Goal: Transaction & Acquisition: Subscribe to service/newsletter

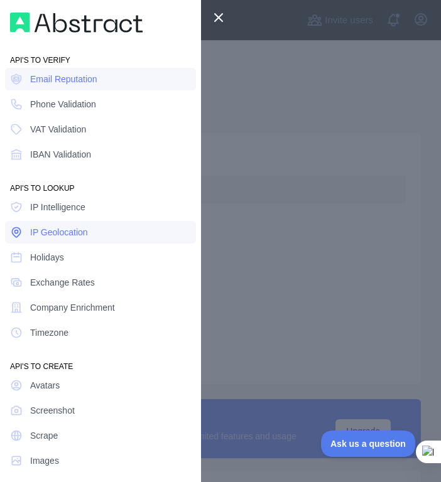
click at [63, 238] on span "IP Geolocation" at bounding box center [59, 232] width 58 height 13
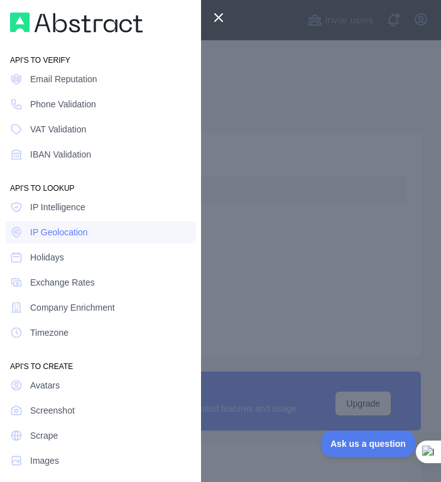
click at [249, 105] on div at bounding box center [220, 241] width 441 height 482
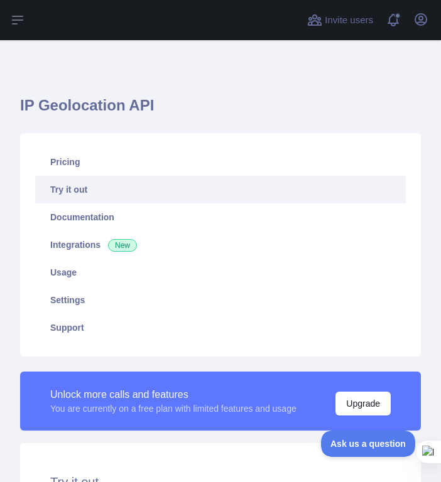
drag, startPoint x: 249, startPoint y: 105, endPoint x: 197, endPoint y: 121, distance: 54.4
click at [197, 121] on h1 "IP Geolocation API" at bounding box center [220, 110] width 401 height 30
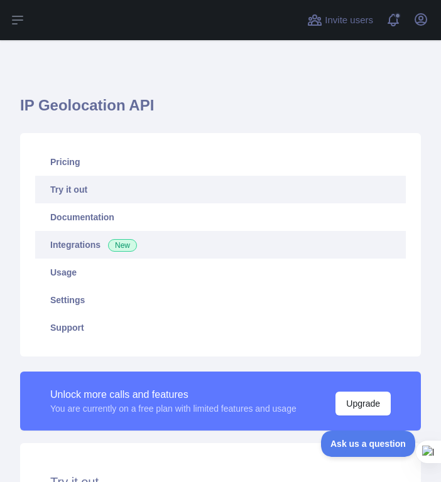
click at [112, 246] on span "New" at bounding box center [122, 245] width 29 height 13
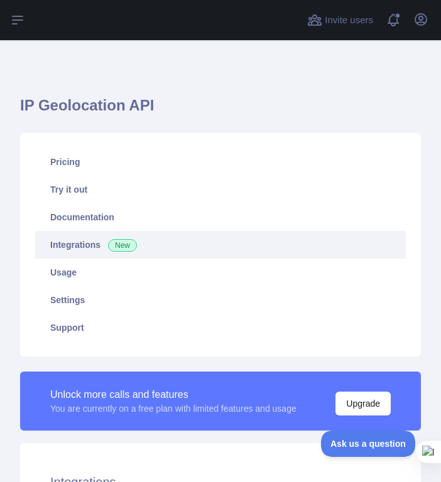
click at [80, 244] on link "Integrations New" at bounding box center [220, 245] width 371 height 28
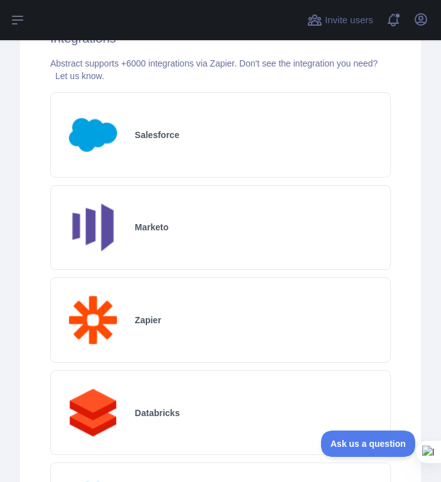
scroll to position [466, 0]
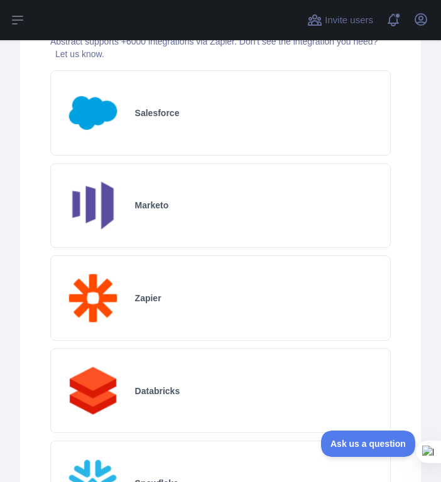
click at [163, 413] on div "Databricks" at bounding box center [220, 391] width 340 height 85
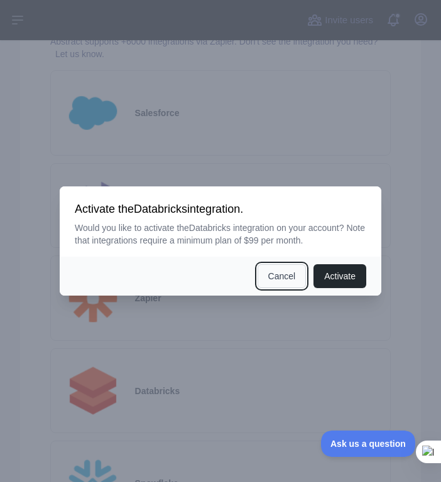
click at [264, 283] on button "Cancel" at bounding box center [281, 276] width 49 height 24
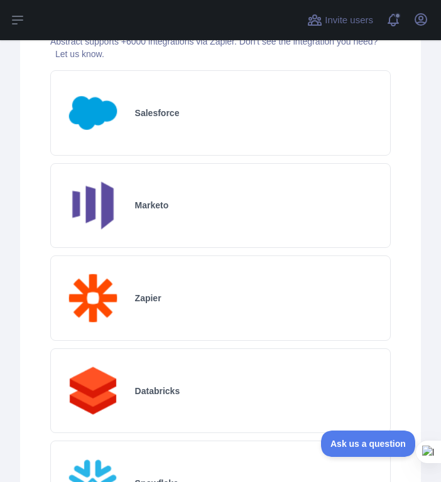
click at [191, 458] on div "Snowflake" at bounding box center [220, 483] width 340 height 85
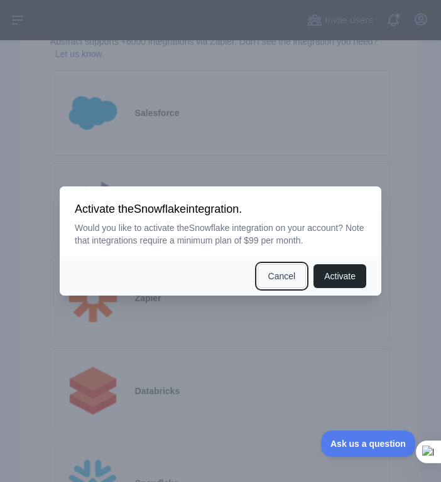
click at [275, 272] on button "Cancel" at bounding box center [281, 276] width 49 height 24
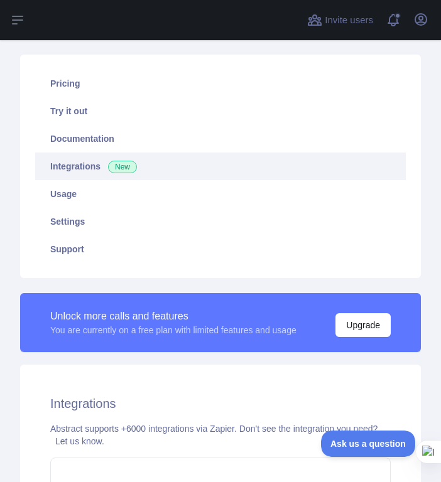
scroll to position [78, 0]
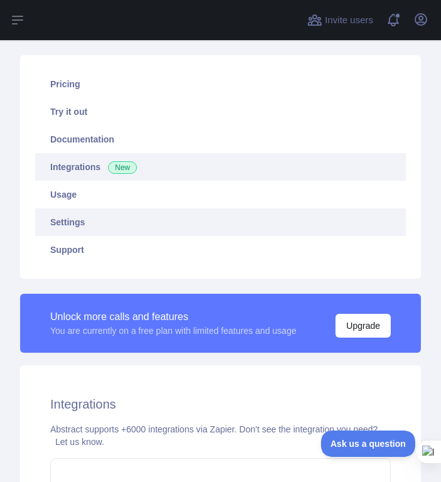
click at [128, 223] on link "Settings" at bounding box center [220, 223] width 371 height 28
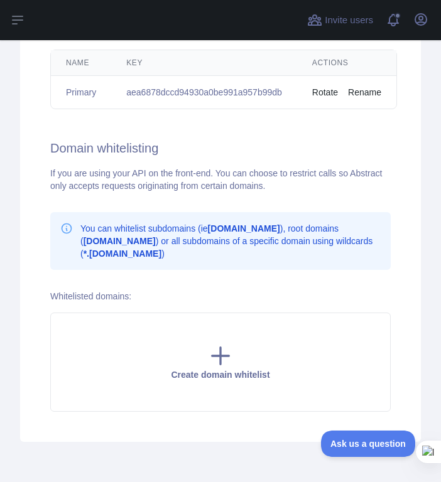
scroll to position [463, 0]
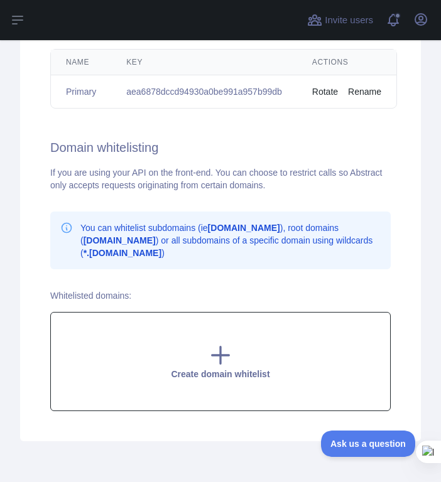
click at [200, 366] on div "Create domain whitelist" at bounding box center [220, 361] width 340 height 99
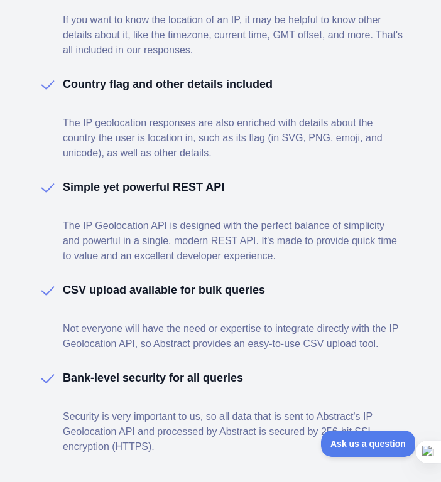
scroll to position [1500, 0]
